Goal: Task Accomplishment & Management: Complete application form

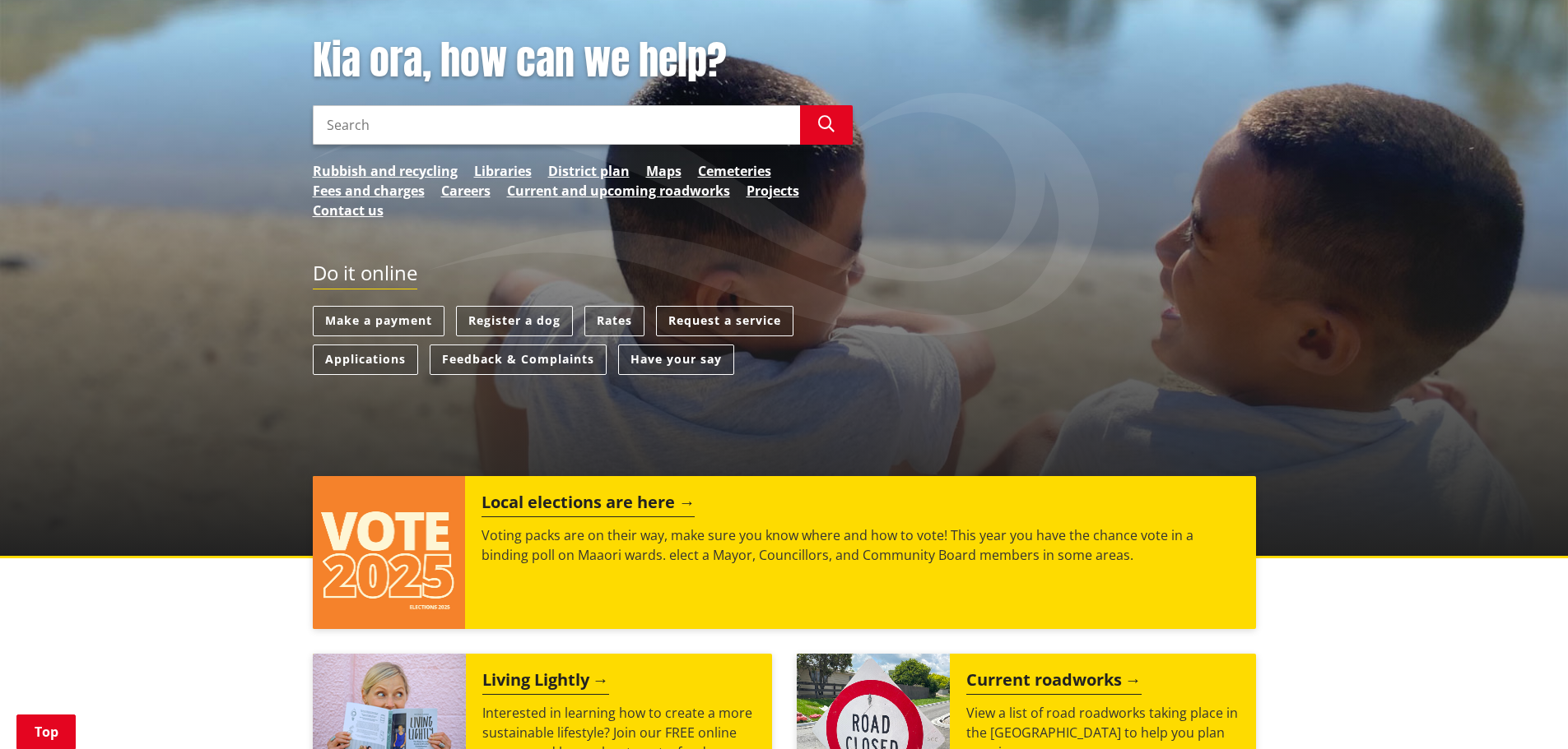
scroll to position [262, 0]
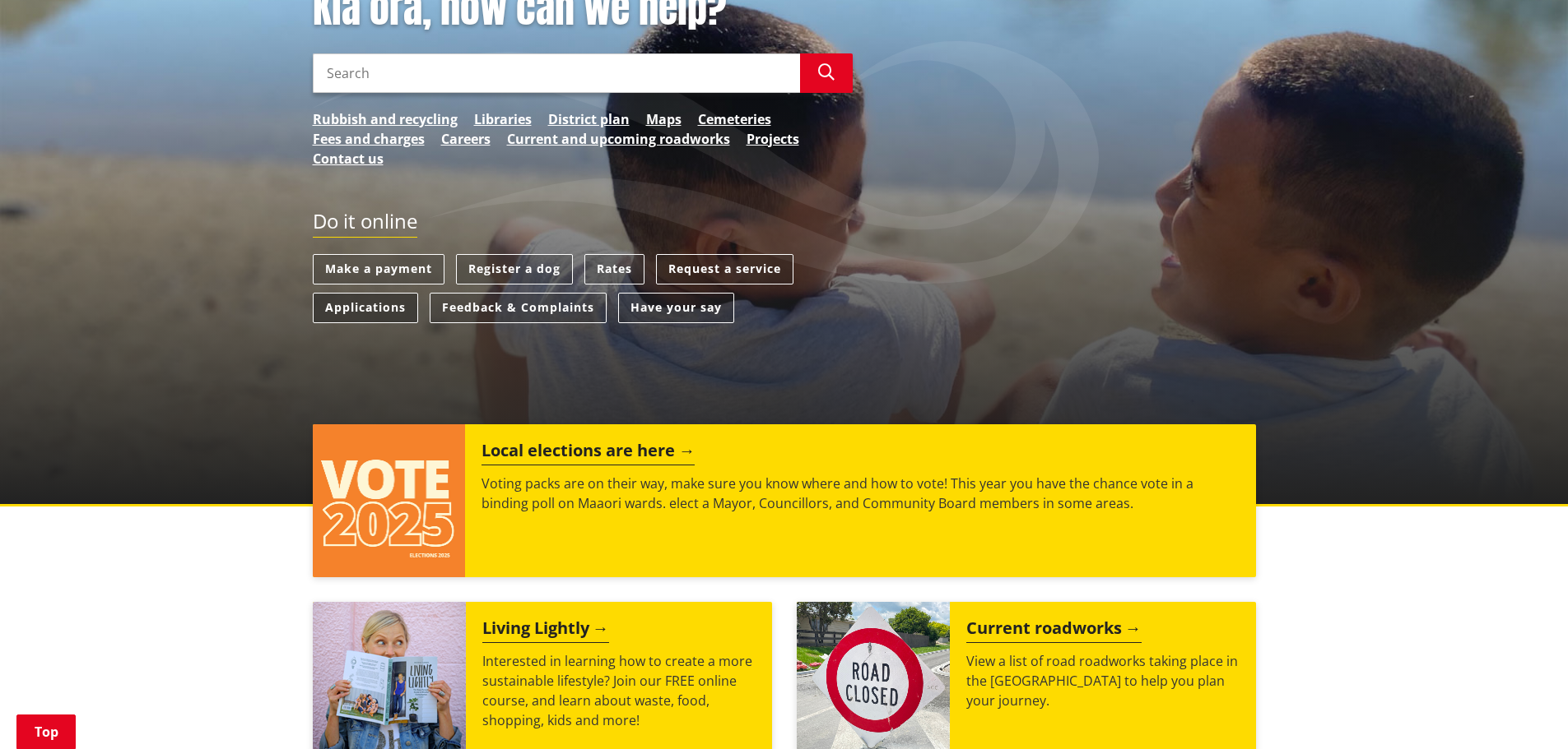
click at [349, 305] on link "Applications" at bounding box center [365, 308] width 105 height 30
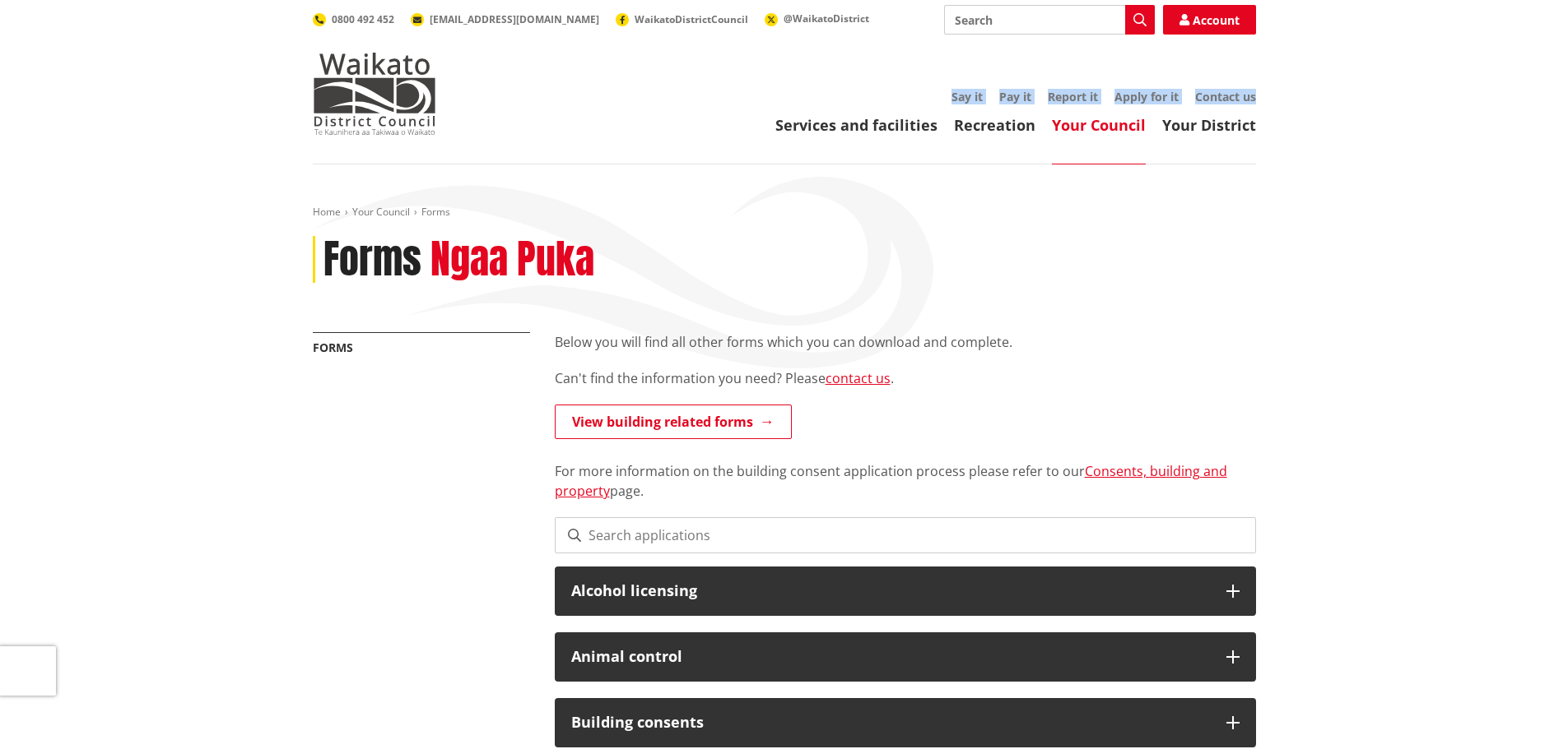
drag, startPoint x: 1565, startPoint y: 85, endPoint x: 1564, endPoint y: 134, distance: 49.0
click at [1564, 134] on header "Toggle search Toggle navigation Services and facilities Recreation Your Council…" at bounding box center [784, 82] width 1568 height 164
click at [1059, 17] on input "Search" at bounding box center [1049, 19] width 211 height 29
type input "lin report"
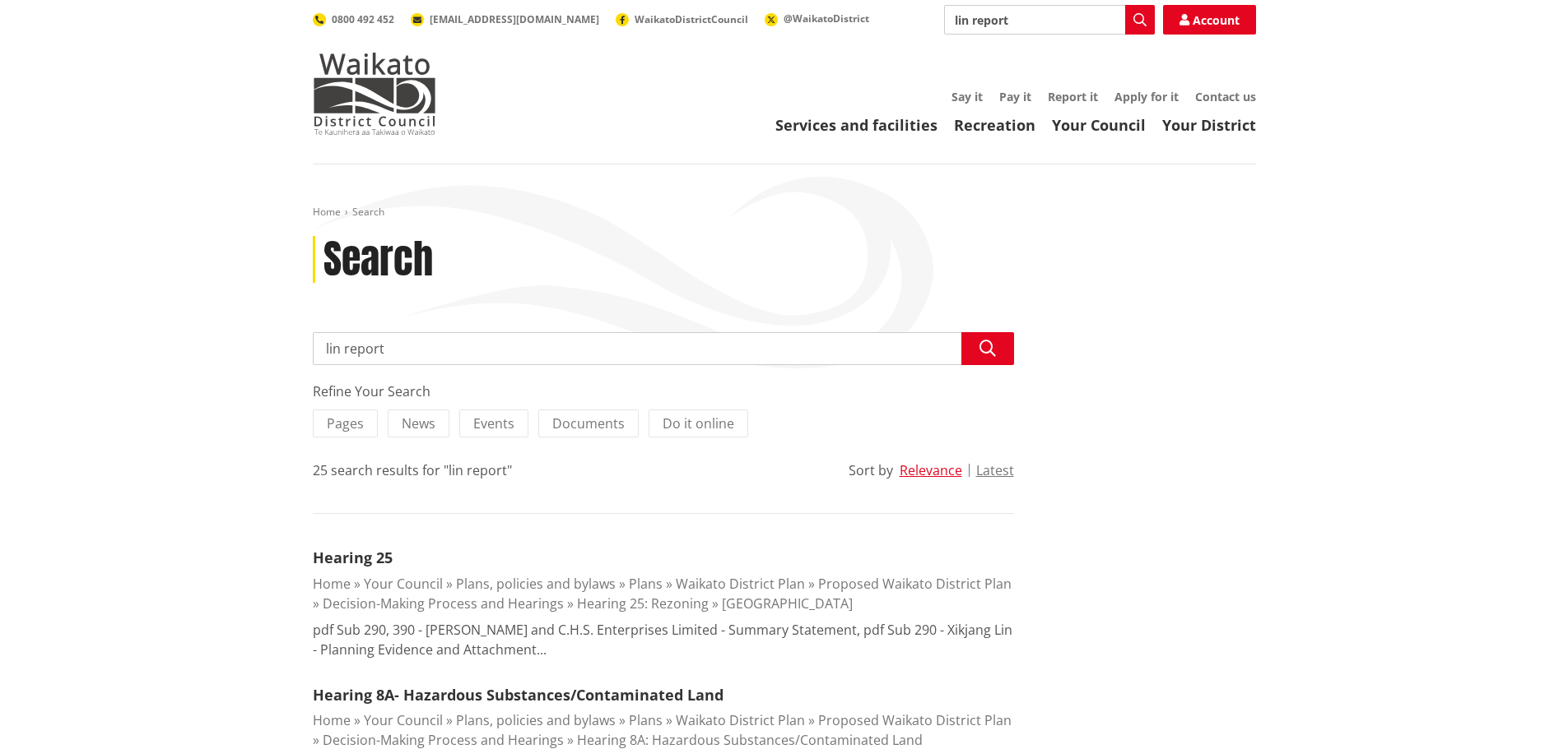
click at [969, 16] on input "lin report" at bounding box center [1049, 19] width 211 height 29
type input "lim report"
click at [1139, 15] on icon "button" at bounding box center [1140, 20] width 13 height 13
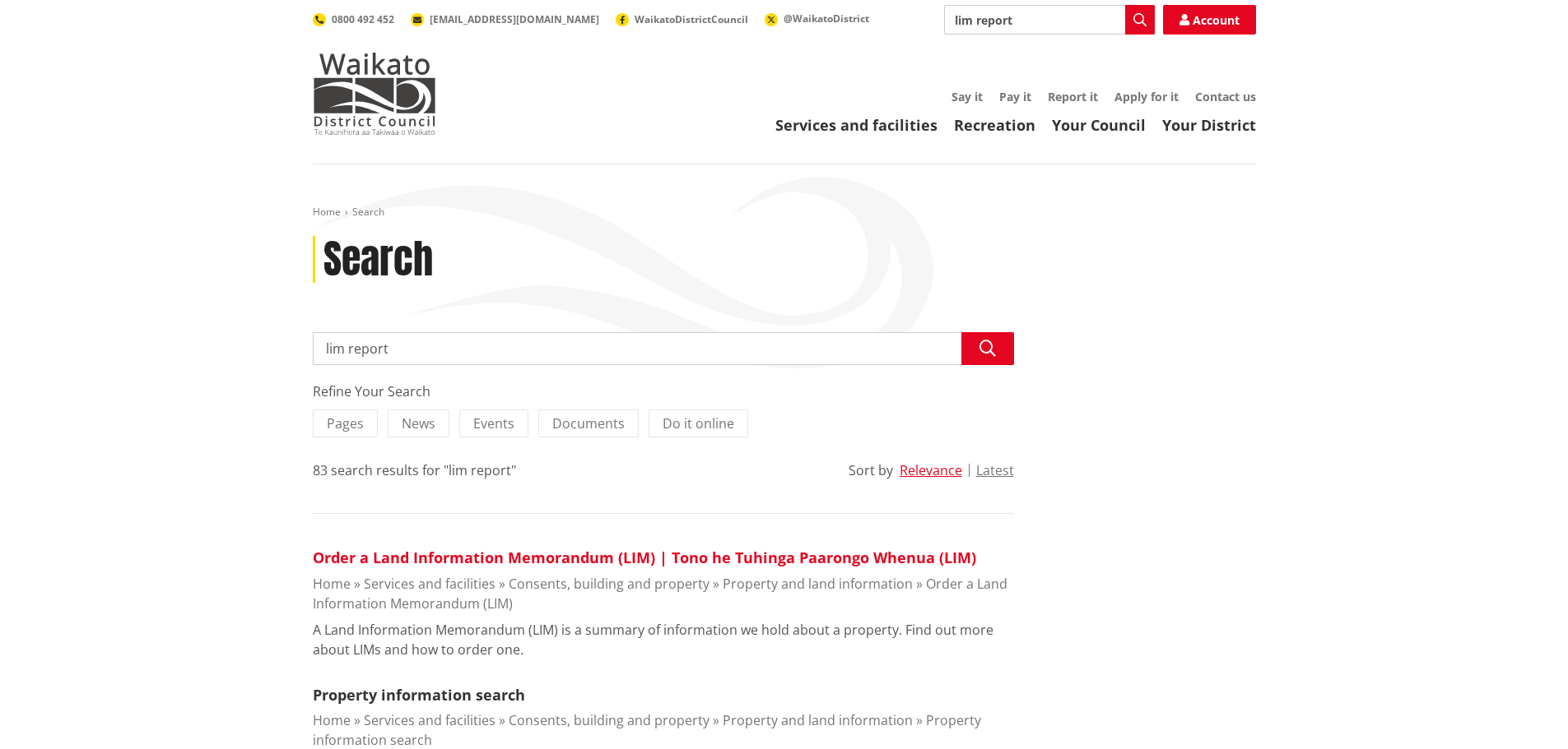
click at [648, 556] on link "Order a Land Information Memorandum (LIM) | Tono he Tuhinga Paarongo Whenua (LI…" at bounding box center [644, 557] width 664 height 19
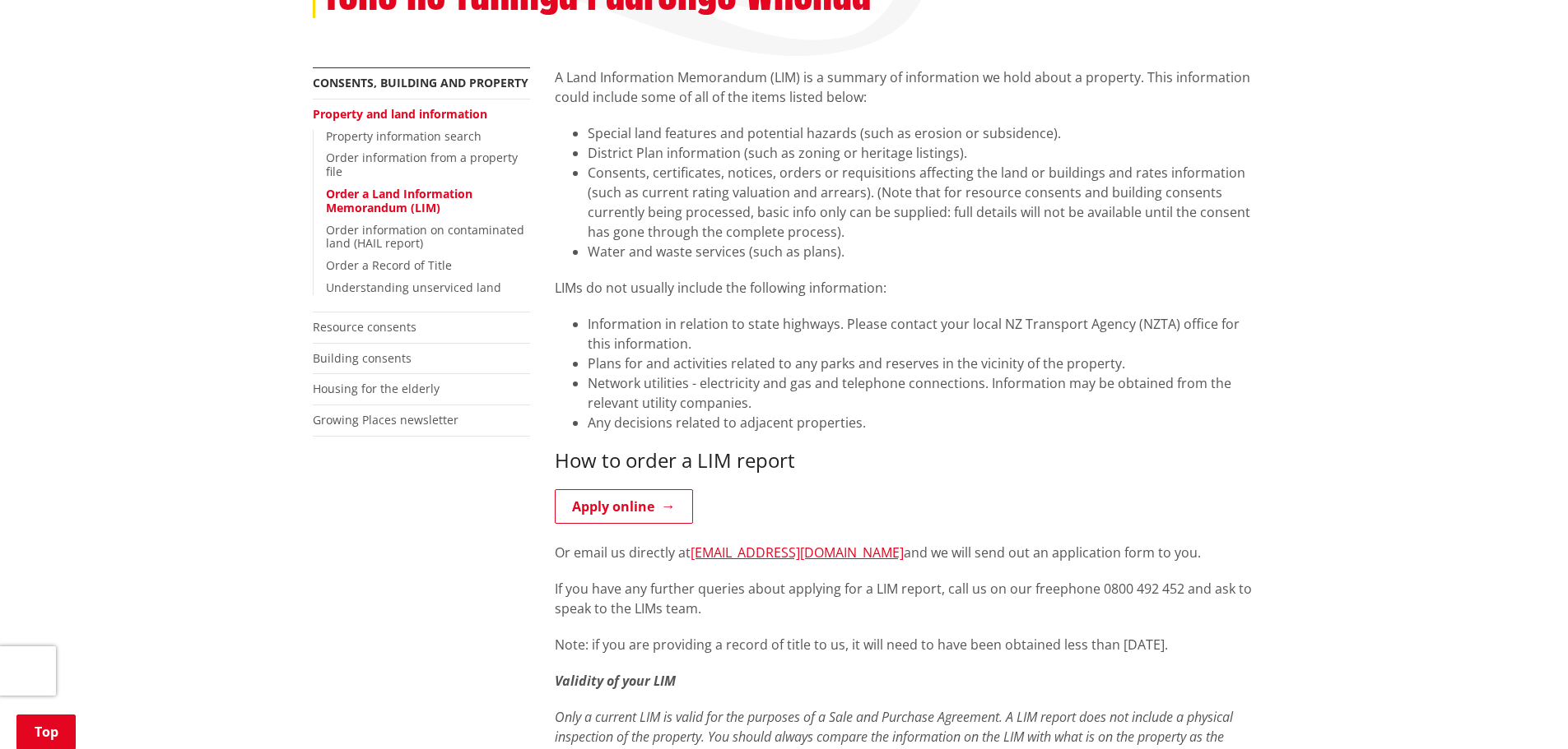
scroll to position [321, 0]
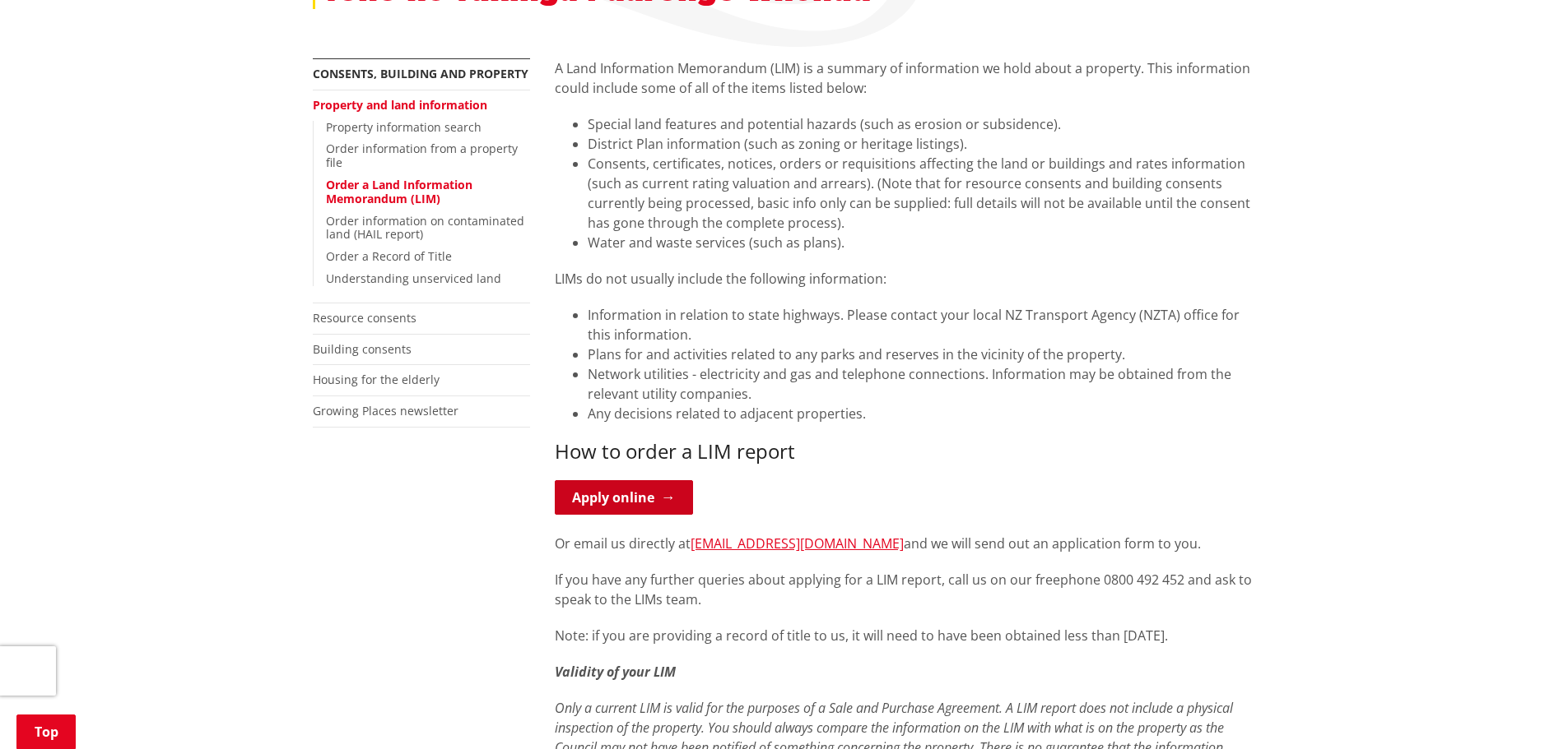
click at [655, 497] on link "Apply online" at bounding box center [624, 497] width 138 height 35
